Goal: Check status: Check status

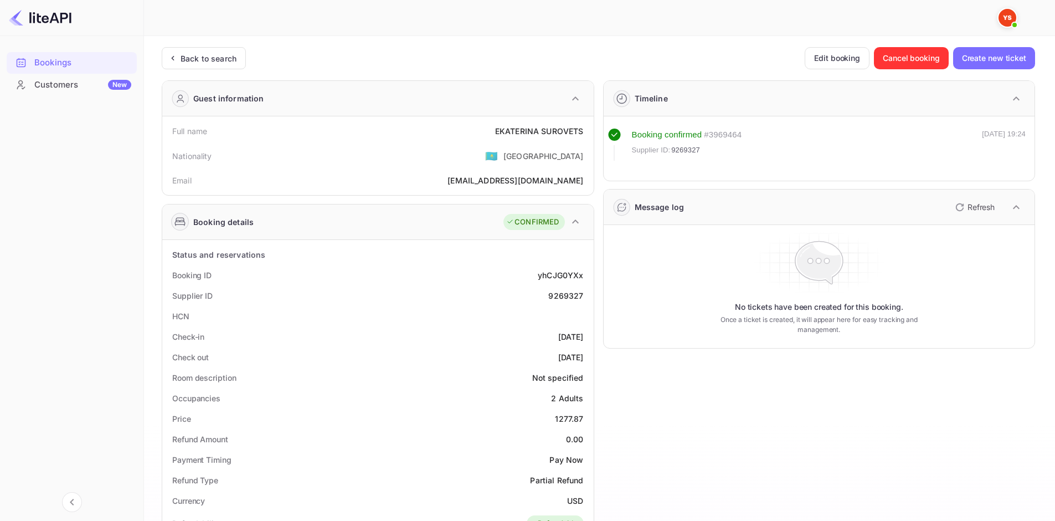
click at [229, 78] on div "Back to search Edit booking Cancel booking Create new ticket Guest information …" at bounding box center [598, 452] width 873 height 811
click at [229, 63] on div "Back to search" at bounding box center [209, 59] width 56 height 12
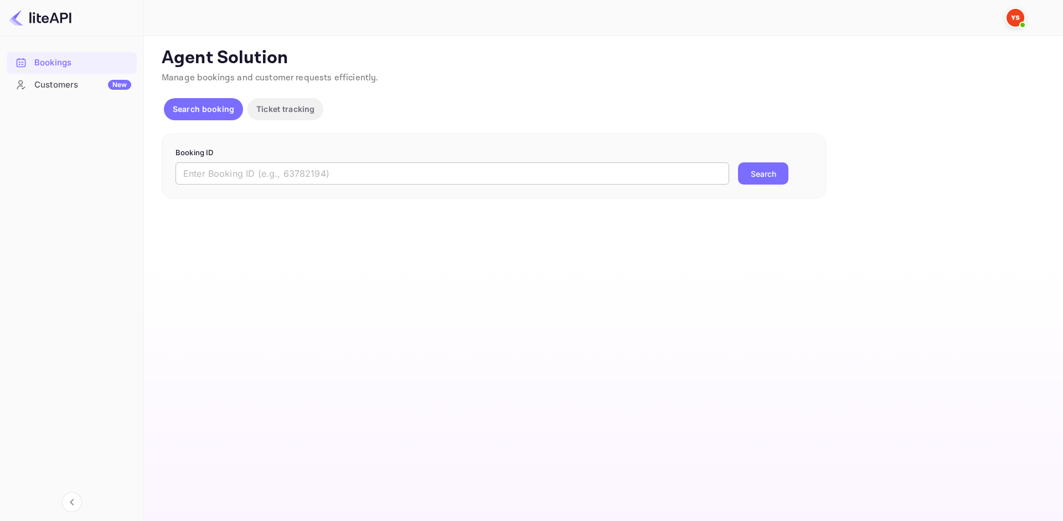
click at [310, 169] on input "text" at bounding box center [453, 173] width 554 height 22
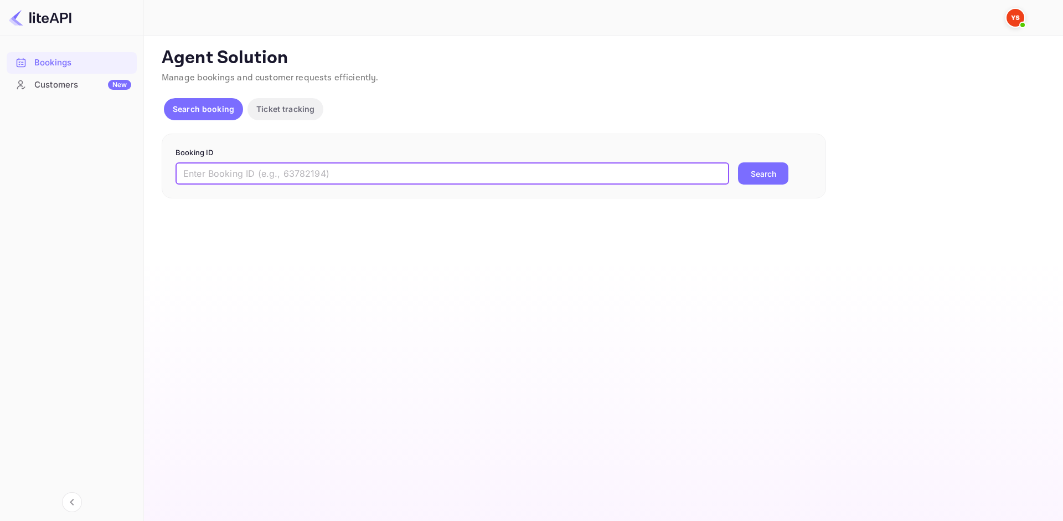
paste input "8876001"
type input "8876001"
click at [763, 169] on button "Search" at bounding box center [763, 173] width 50 height 22
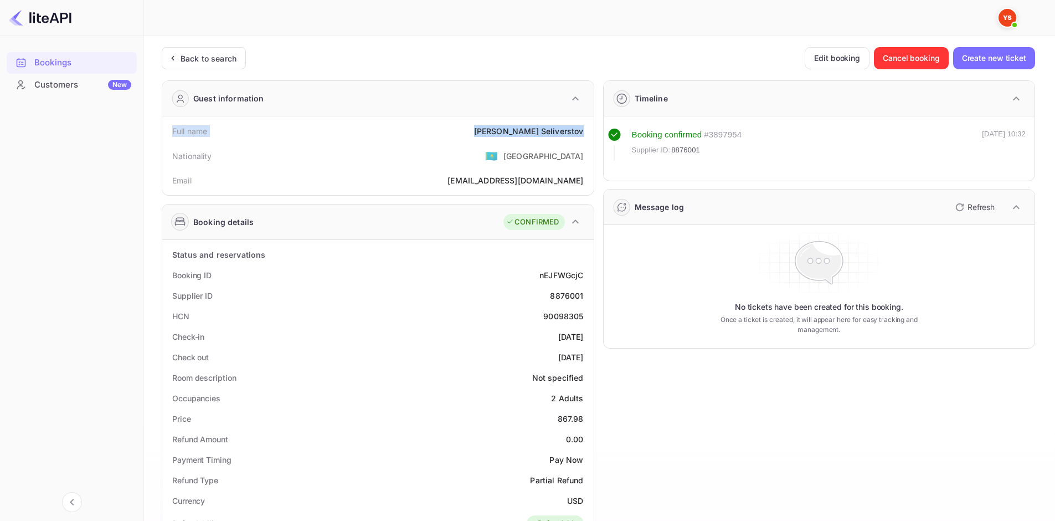
drag, startPoint x: 583, startPoint y: 132, endPoint x: 166, endPoint y: 126, distance: 417.0
click at [166, 126] on div "Full name [PERSON_NAME] Nationality 🇰🇿 [DEMOGRAPHIC_DATA] Email [EMAIL_ADDRESS]…" at bounding box center [377, 155] width 431 height 79
copy div "Full name [PERSON_NAME]"
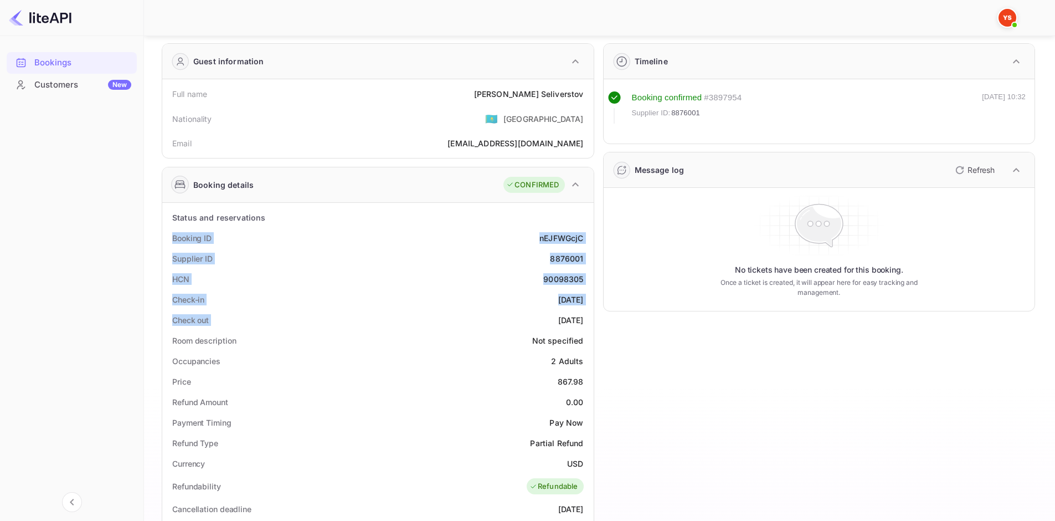
scroll to position [55, 0]
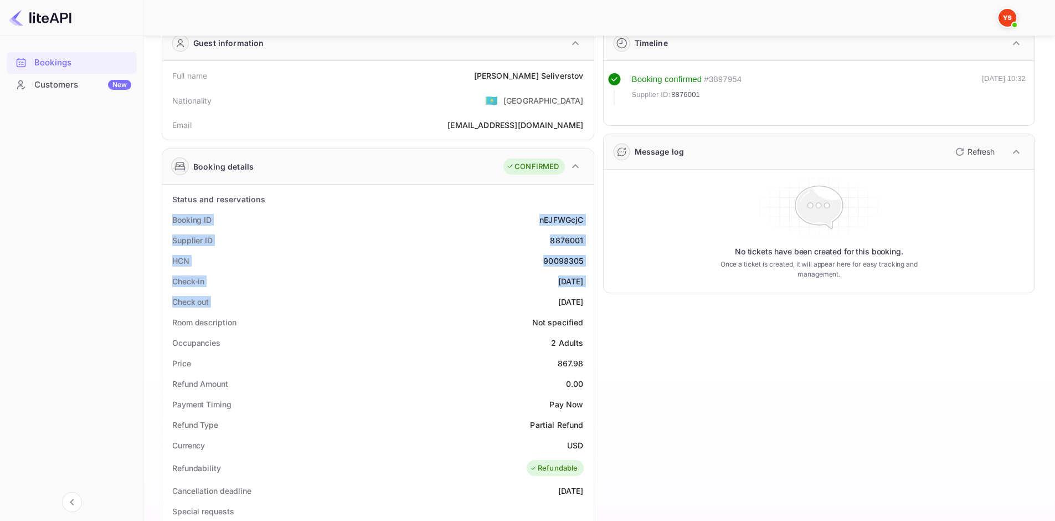
drag, startPoint x: 172, startPoint y: 270, endPoint x: 585, endPoint y: 299, distance: 414.7
click at [585, 299] on div "Status and reservations Booking ID nEJFWGcjC Supplier ID 8876001 HCN 90098305 C…" at bounding box center [378, 489] width 423 height 601
copy div "Booking ID nEJFWGcjC Supplier ID 8876001 HCN 90098305 Check-in [DATE] Check out…"
